Goal: Check status: Check status

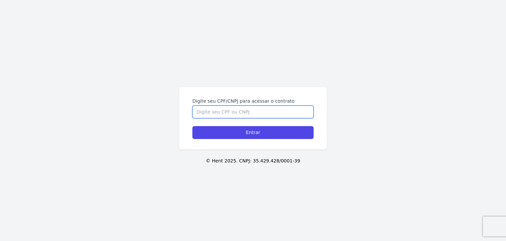
click at [220, 113] on input "Digite seu CPF/CNPJ para acessar o contrato" at bounding box center [253, 112] width 121 height 13
drag, startPoint x: 222, startPoint y: 110, endPoint x: 227, endPoint y: 7, distance: 102.7
click at [222, 109] on input "Digite seu CPF/CNPJ para acessar o contrato" at bounding box center [253, 112] width 121 height 13
click at [224, 107] on input "Digite seu CPF/CNPJ para acessar o contrato" at bounding box center [253, 112] width 121 height 13
click at [225, 107] on input "Digite seu CPF/CNPJ para acessar o contrato" at bounding box center [253, 112] width 121 height 13
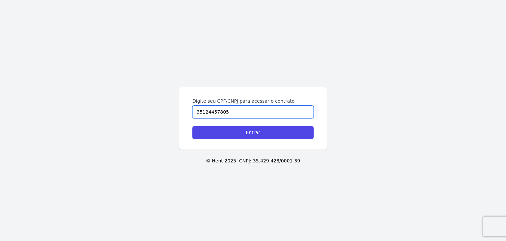
type input "35124457805"
click at [193, 126] on input "Entrar" at bounding box center [253, 132] width 121 height 13
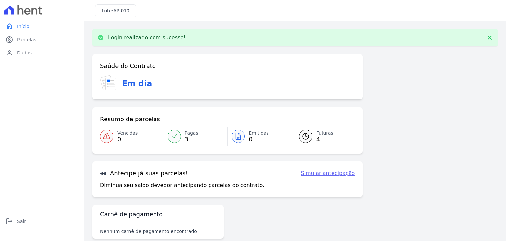
scroll to position [11, 0]
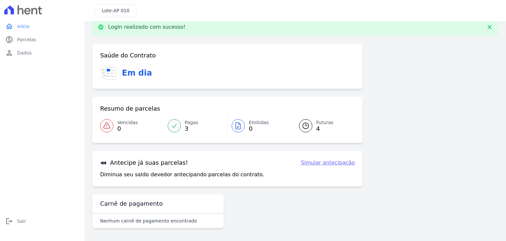
click at [312, 128] on link "Futuras 4" at bounding box center [323, 125] width 64 height 18
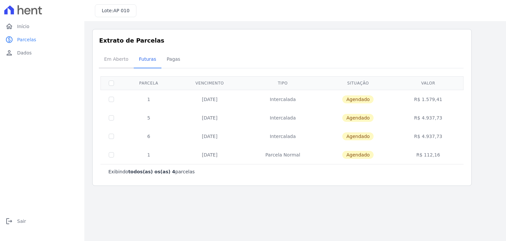
click at [125, 60] on span "Em Aberto" at bounding box center [116, 58] width 32 height 13
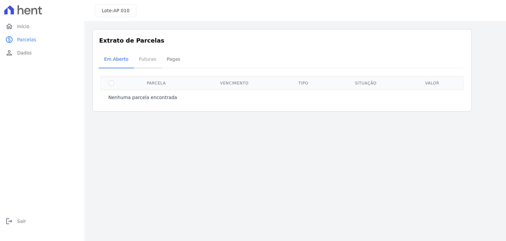
click at [142, 60] on span "Futuras" at bounding box center [147, 58] width 25 height 13
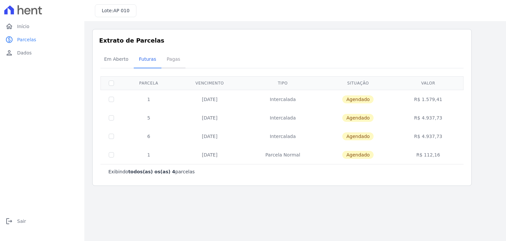
click at [171, 57] on span "Pagas" at bounding box center [173, 58] width 21 height 13
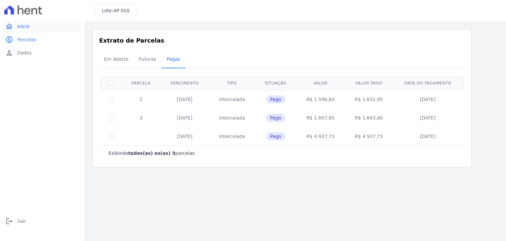
click at [45, 27] on link "home Início" at bounding box center [42, 26] width 79 height 13
